Goal: Entertainment & Leisure: Consume media (video, audio)

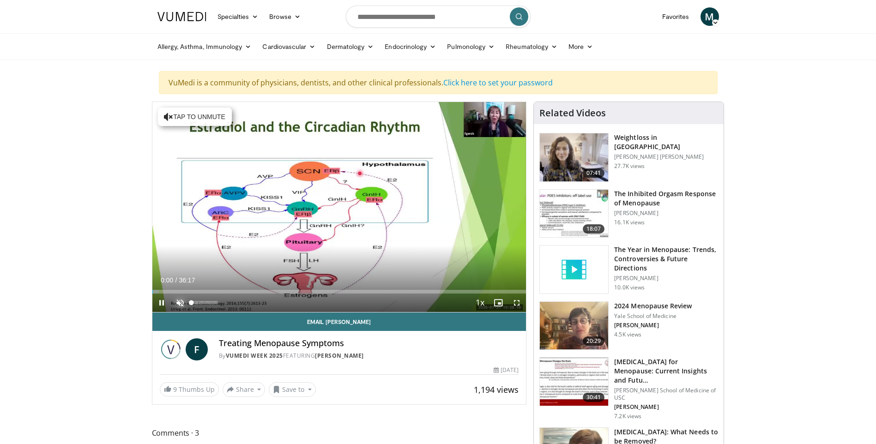
click at [180, 302] on span "Video Player" at bounding box center [180, 303] width 18 height 18
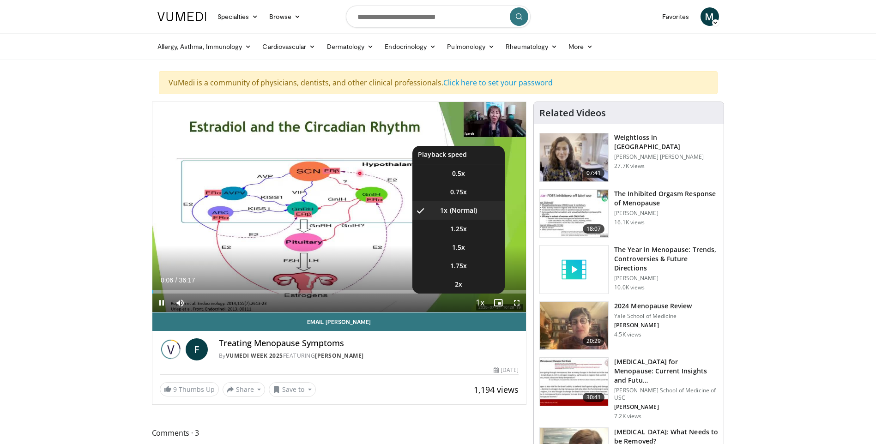
click at [478, 302] on span "Video Player" at bounding box center [479, 303] width 13 height 18
click at [461, 233] on span "1.25x" at bounding box center [458, 228] width 17 height 9
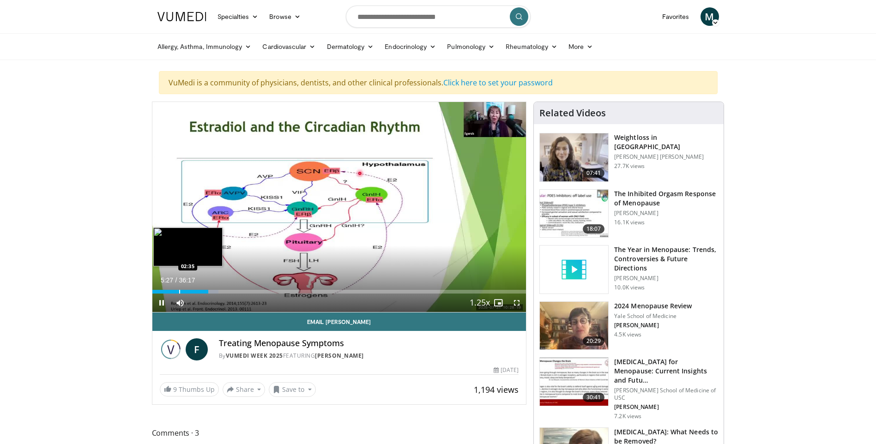
click at [179, 291] on div "Progress Bar" at bounding box center [179, 292] width 1 height 4
click at [172, 291] on div "Progress Bar" at bounding box center [172, 292] width 1 height 4
click at [181, 290] on div "Progress Bar" at bounding box center [181, 292] width 1 height 4
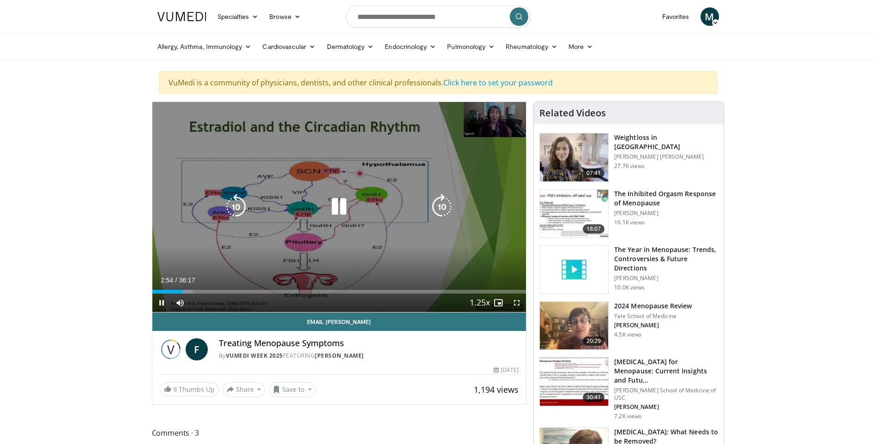
click at [340, 207] on icon "Video Player" at bounding box center [339, 207] width 26 height 26
